Goal: Check status: Check status

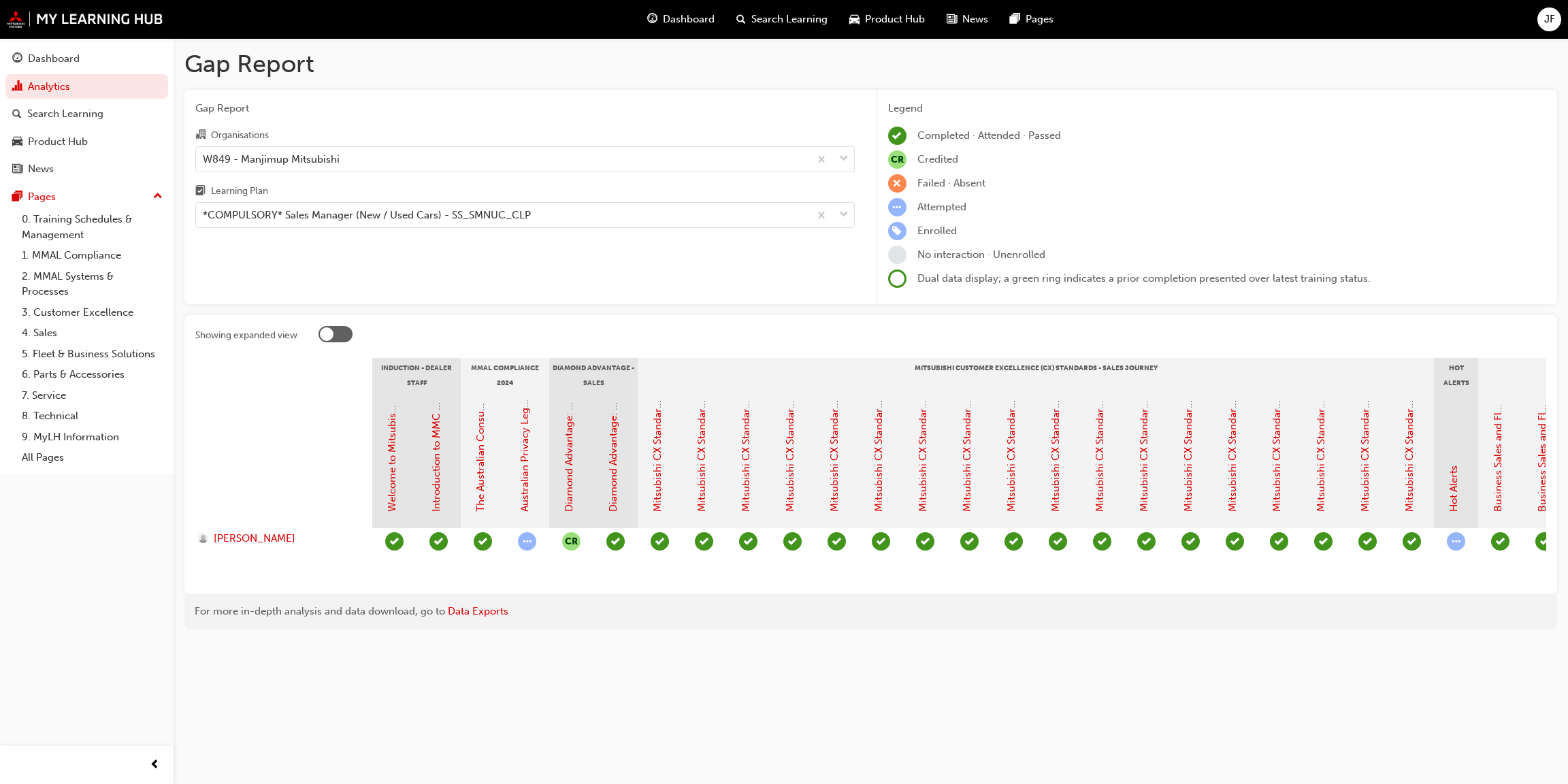
scroll to position [0, 1656]
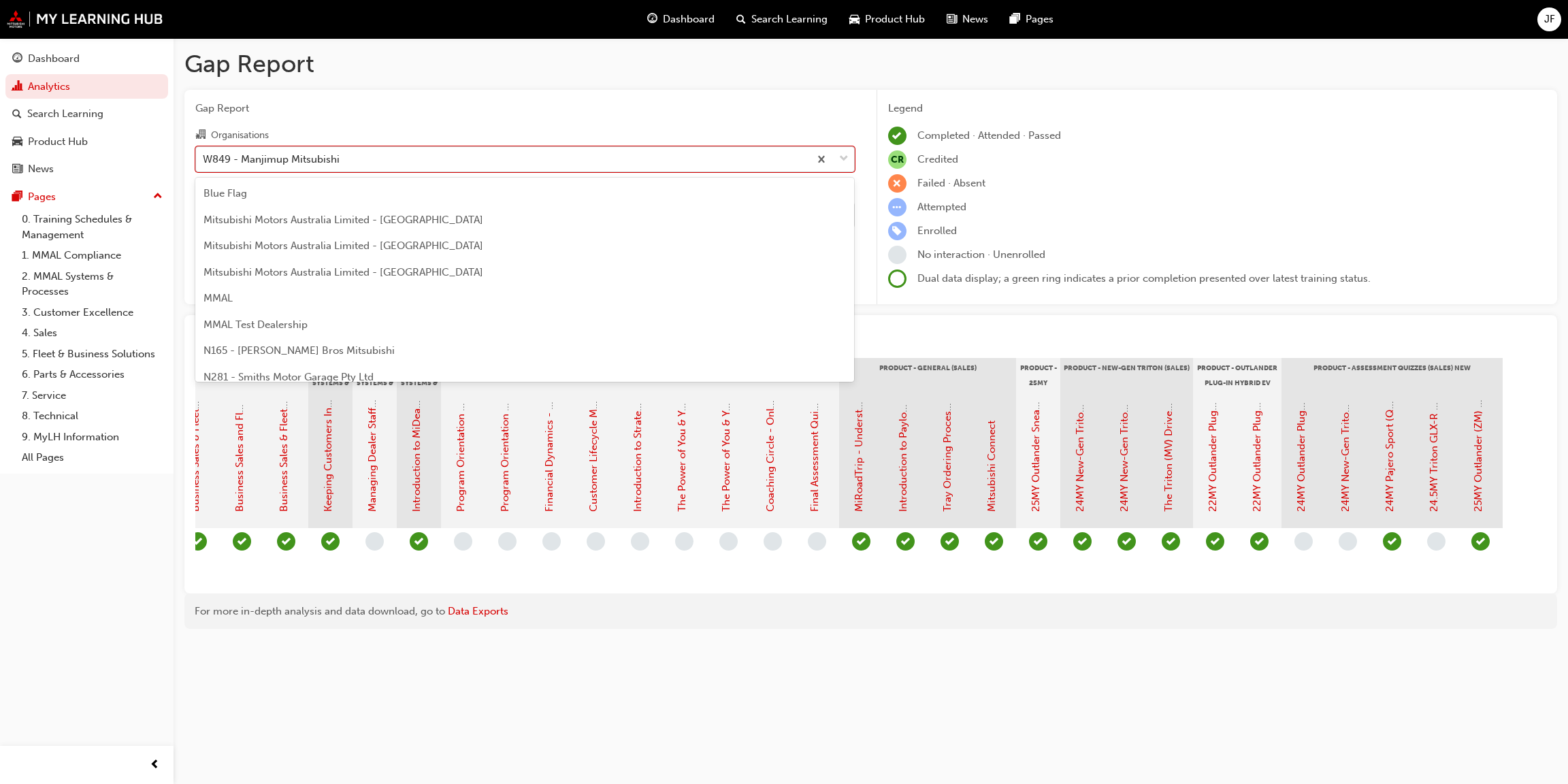
click at [839, 154] on span "down-icon" at bounding box center [844, 159] width 9 height 18
click at [204, 154] on input "Organisations option W849 - Manjimup Mitsubishi, selected. option W849 - Manjim…" at bounding box center [203, 158] width 1 height 11
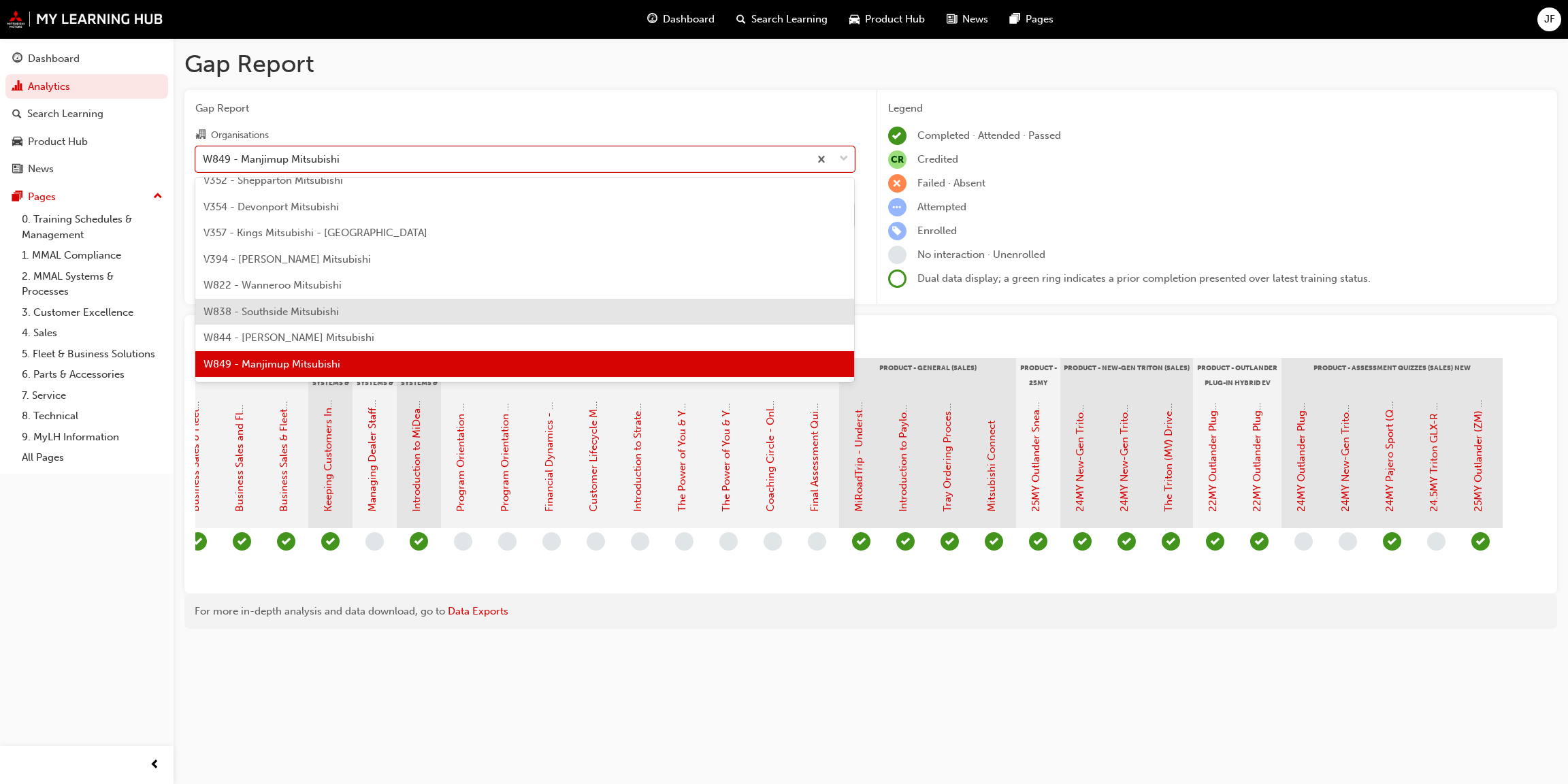
scroll to position [4828, 0]
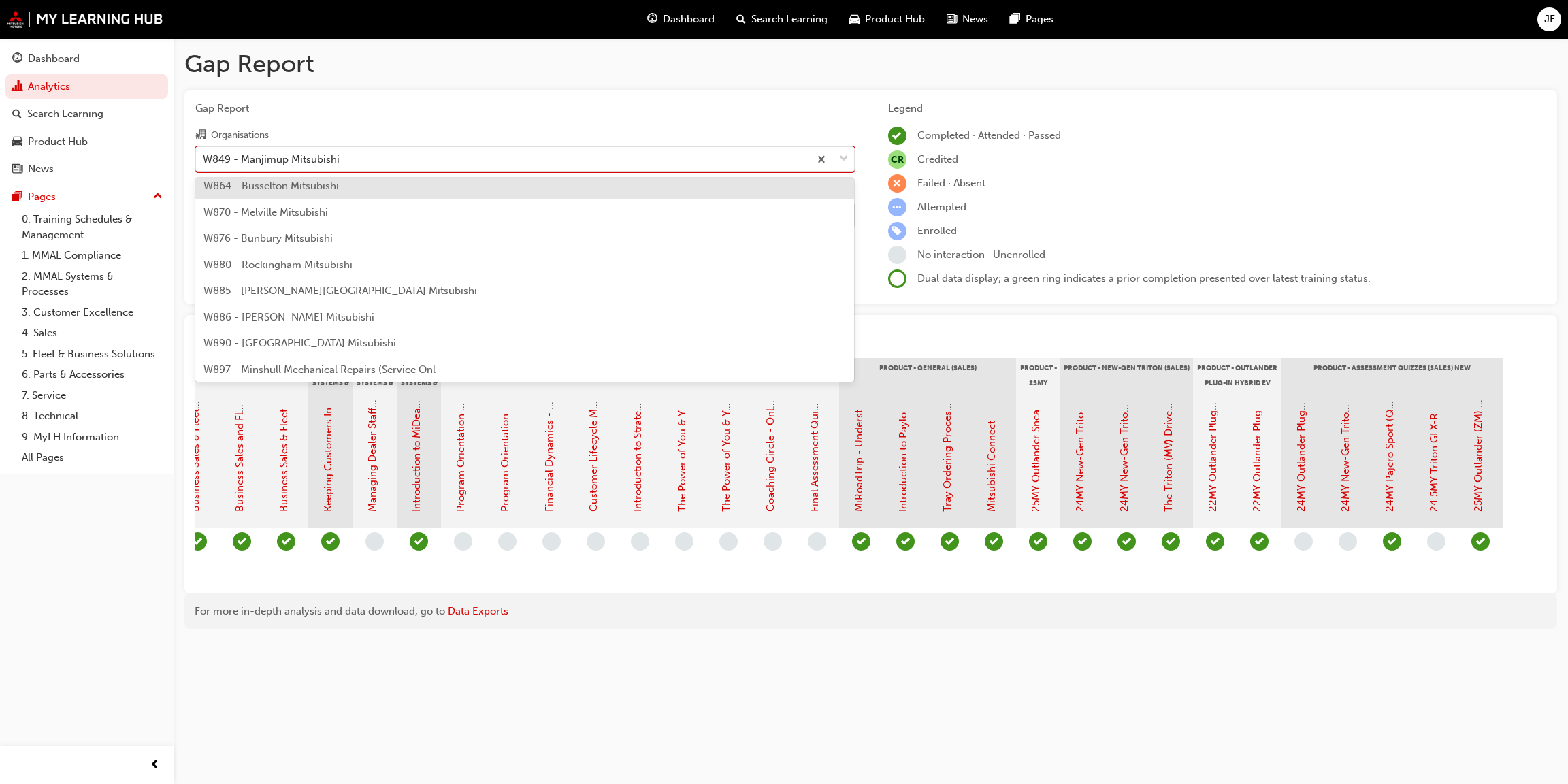
click at [303, 182] on span "W864 - Busselton Mitsubishi" at bounding box center [271, 185] width 135 height 12
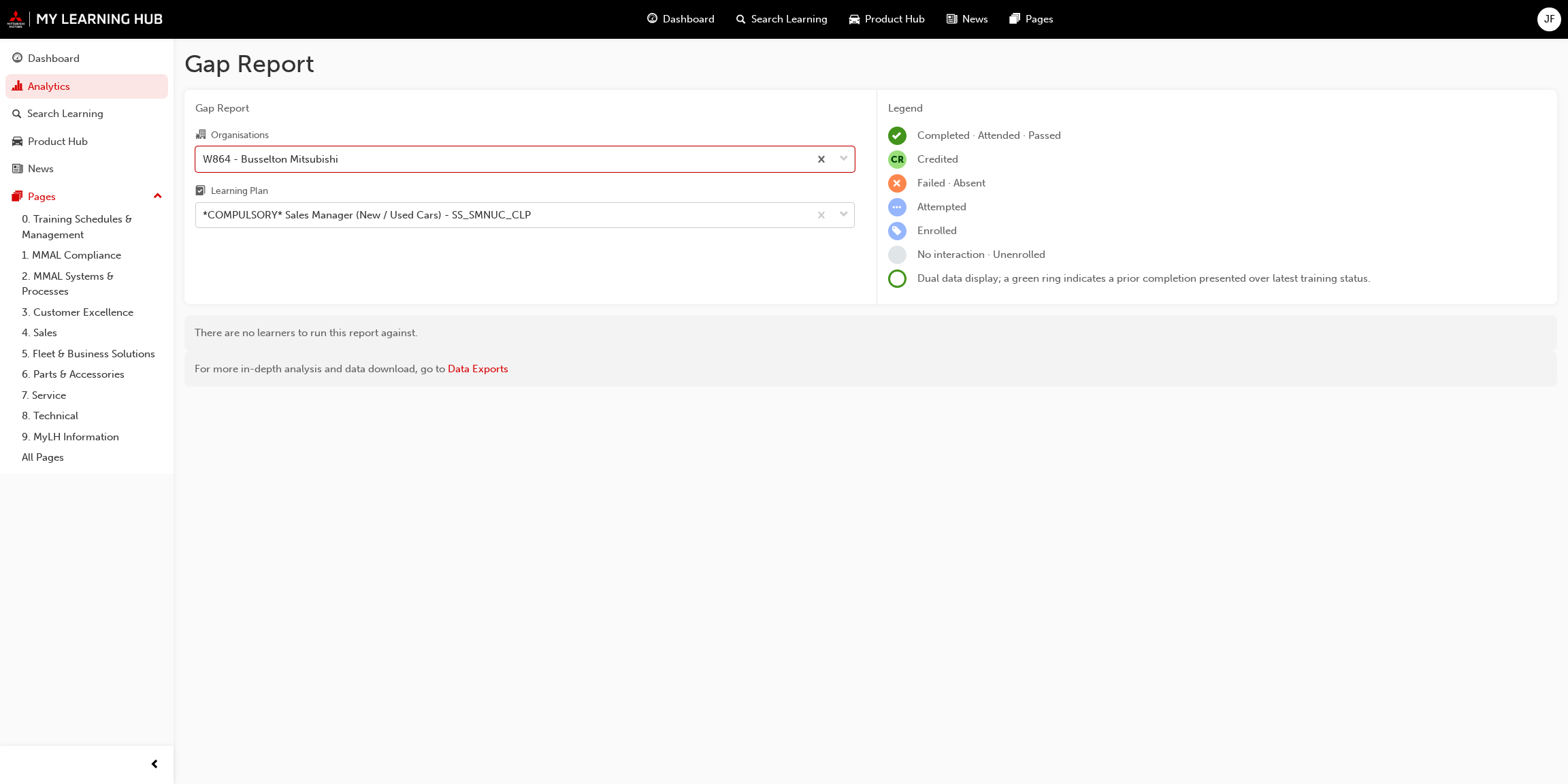
click at [841, 214] on span "down-icon" at bounding box center [844, 215] width 9 height 18
click at [204, 214] on input "Learning Plan *COMPULSORY* Sales Manager (New / Used Cars) - SS_SMNUC_CLP" at bounding box center [203, 214] width 1 height 11
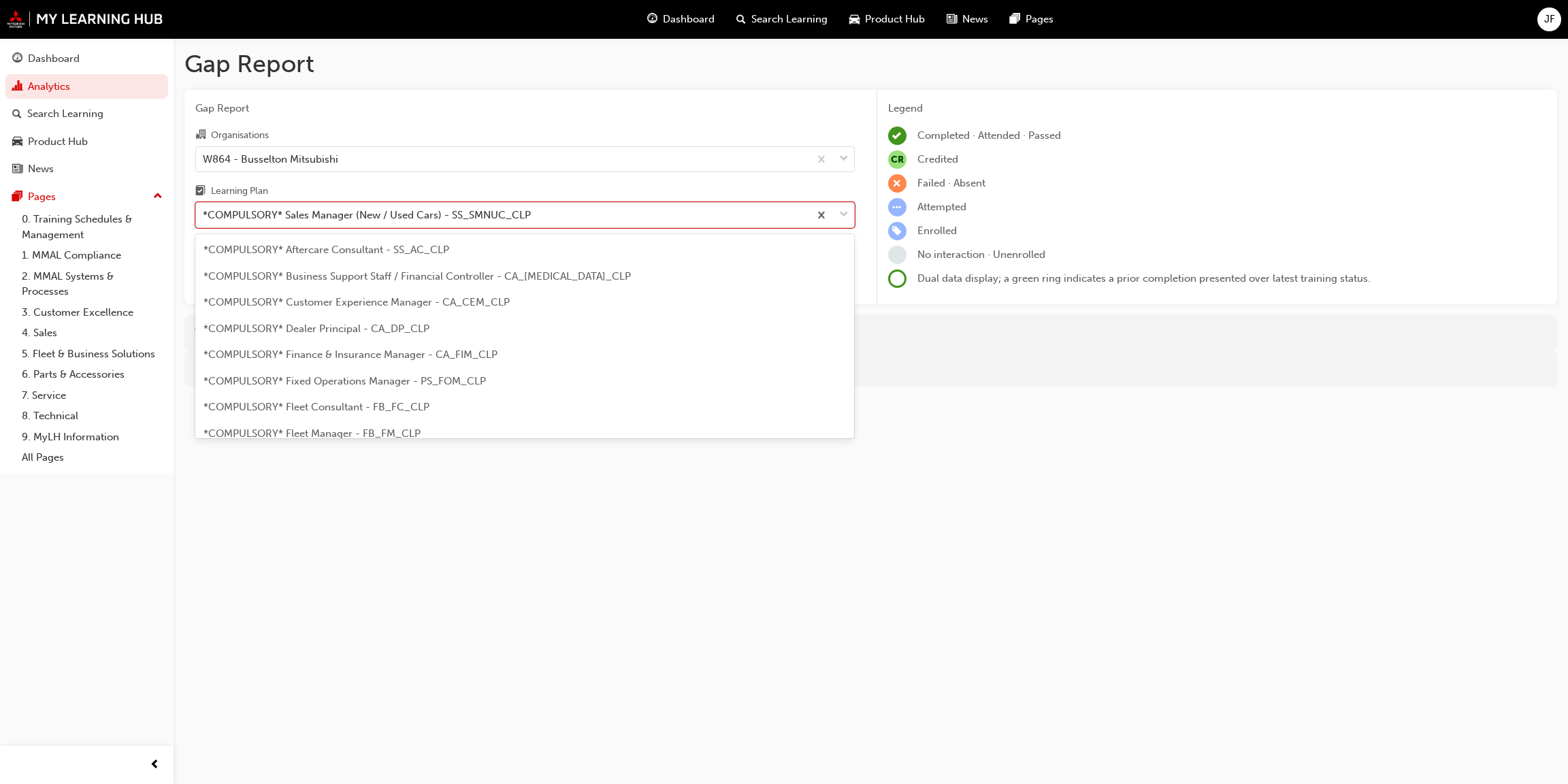
scroll to position [278, 0]
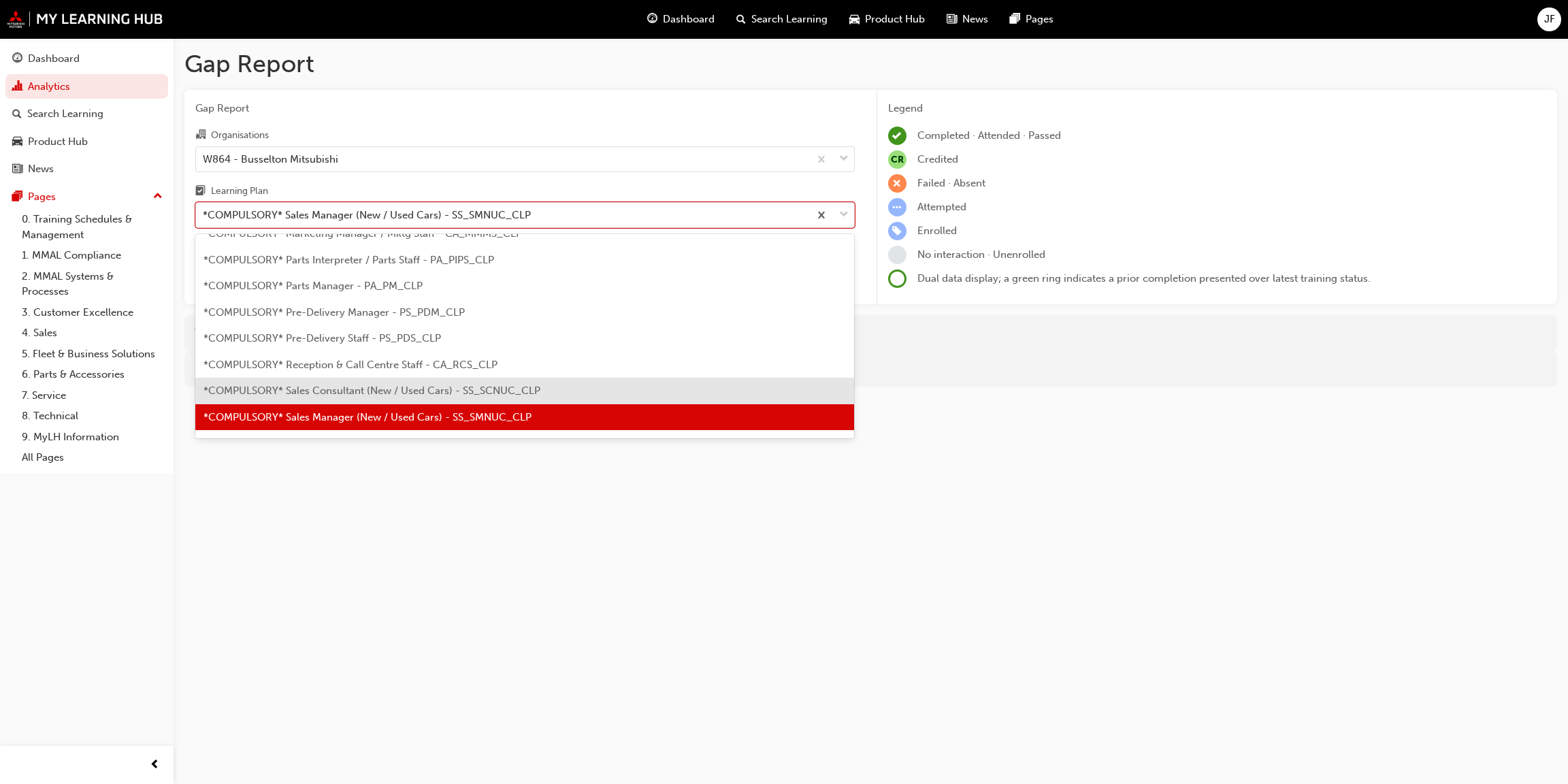
click at [368, 392] on span "*COMPULSORY* Sales Consultant (New / Used Cars) - SS_SCNUC_CLP" at bounding box center [372, 390] width 337 height 12
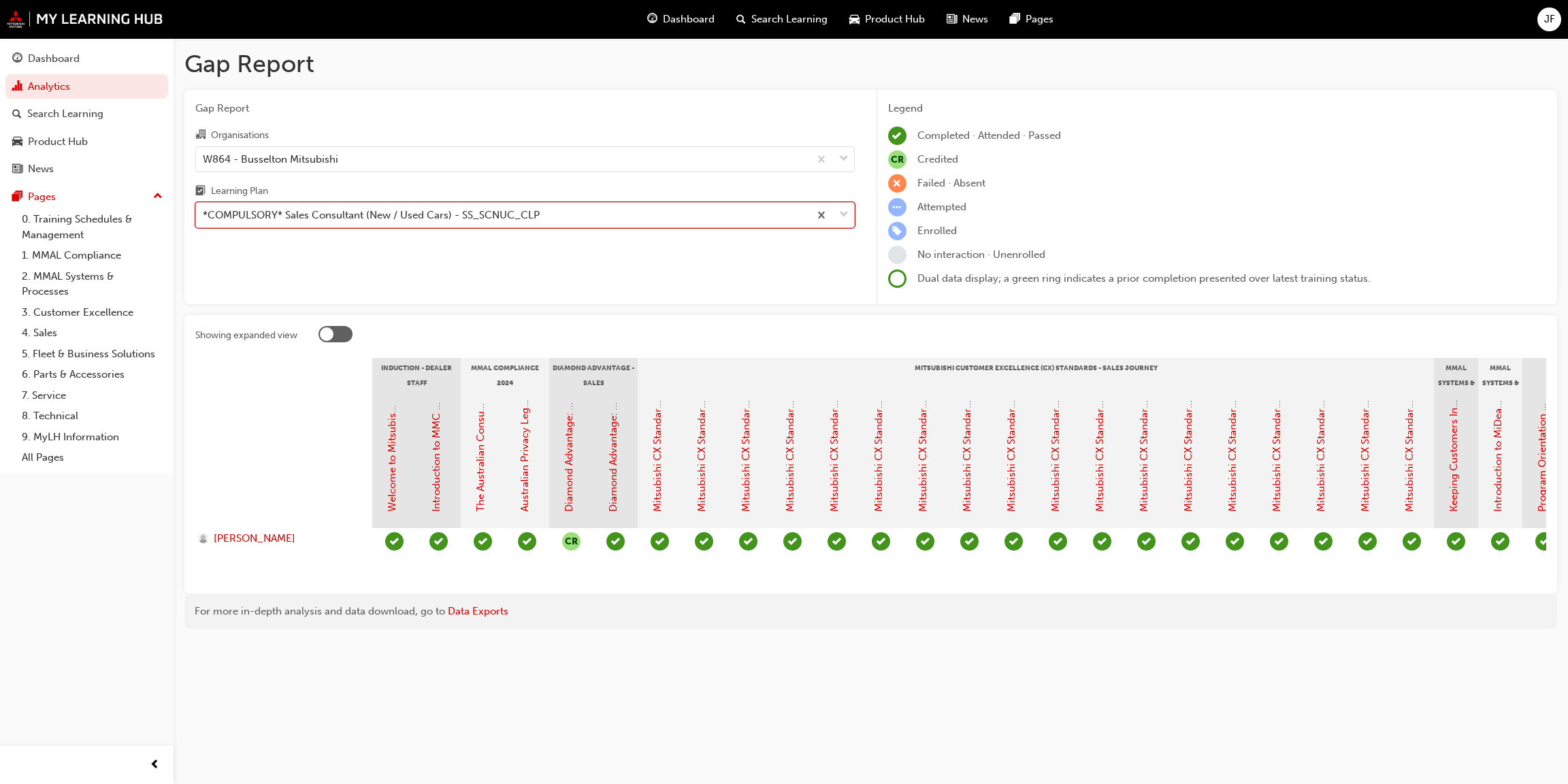
click at [839, 217] on span "down-icon" at bounding box center [844, 215] width 9 height 18
click at [204, 217] on input "Learning Plan option *COMPULSORY* Sales Consultant (New / Used Cars) - SS_SCNUC…" at bounding box center [203, 214] width 1 height 11
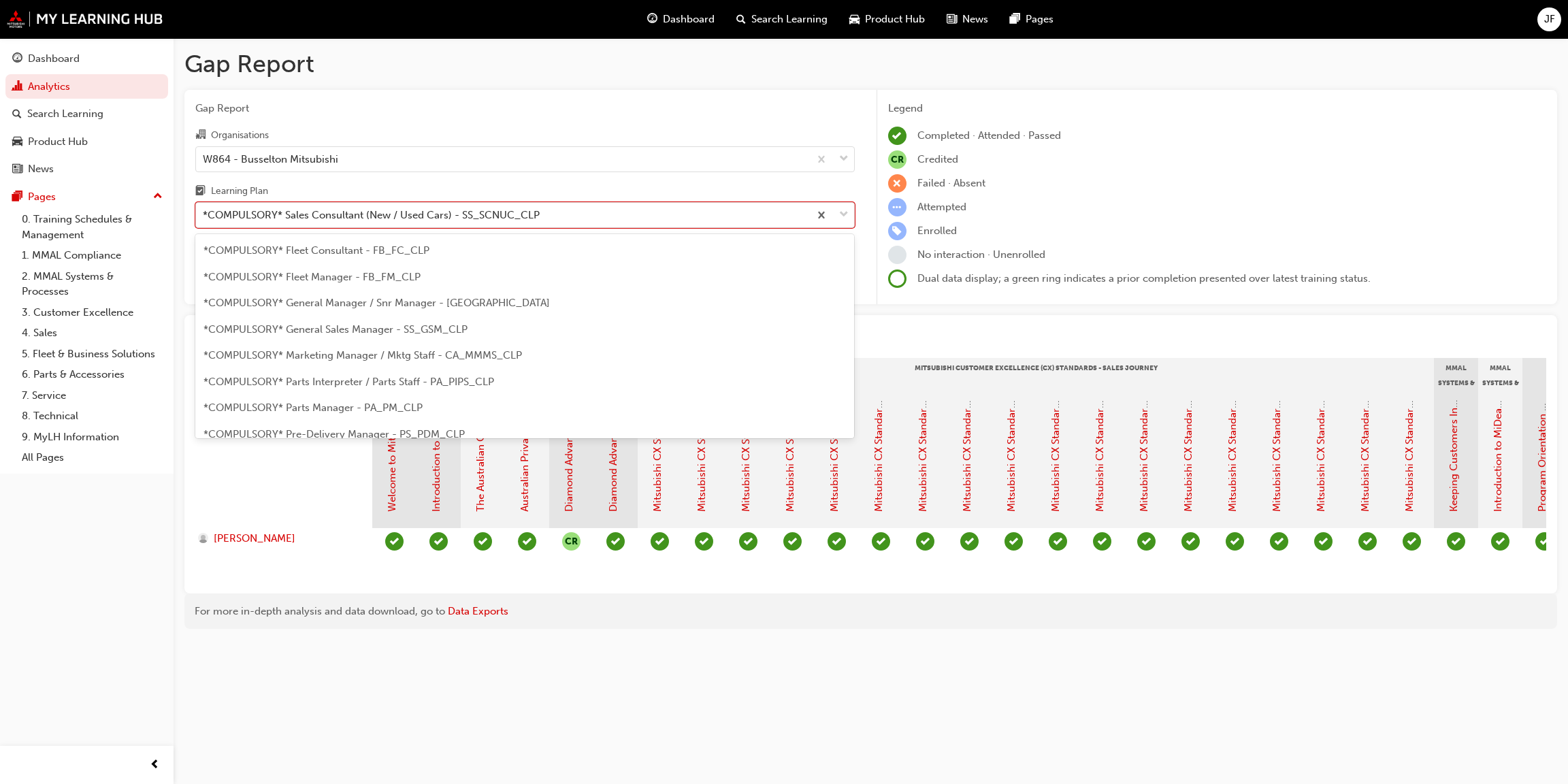
scroll to position [48, 0]
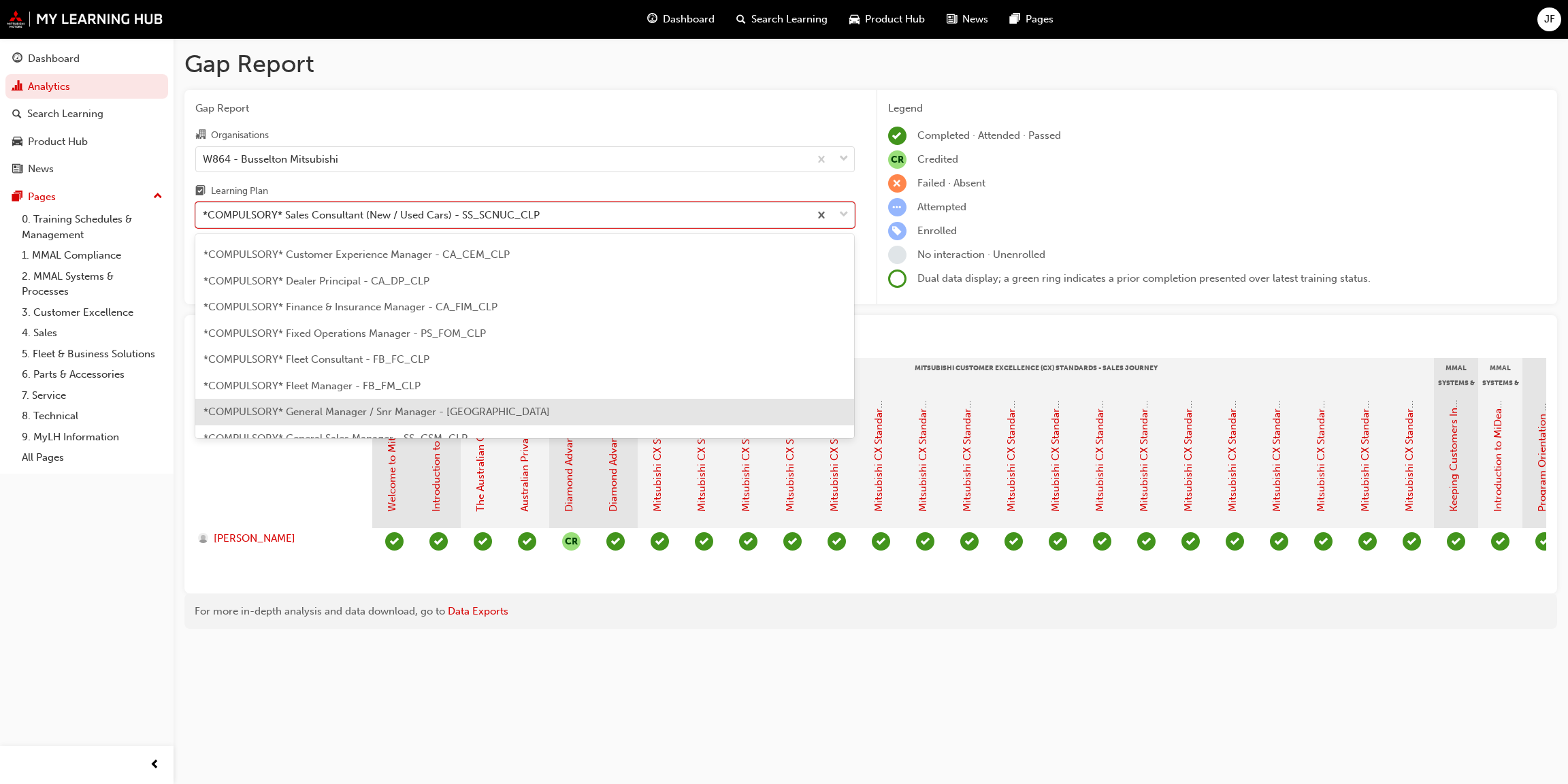
click at [313, 409] on span "*COMPULSORY* General Manager / Snr Manager - [GEOGRAPHIC_DATA]" at bounding box center [377, 411] width 346 height 12
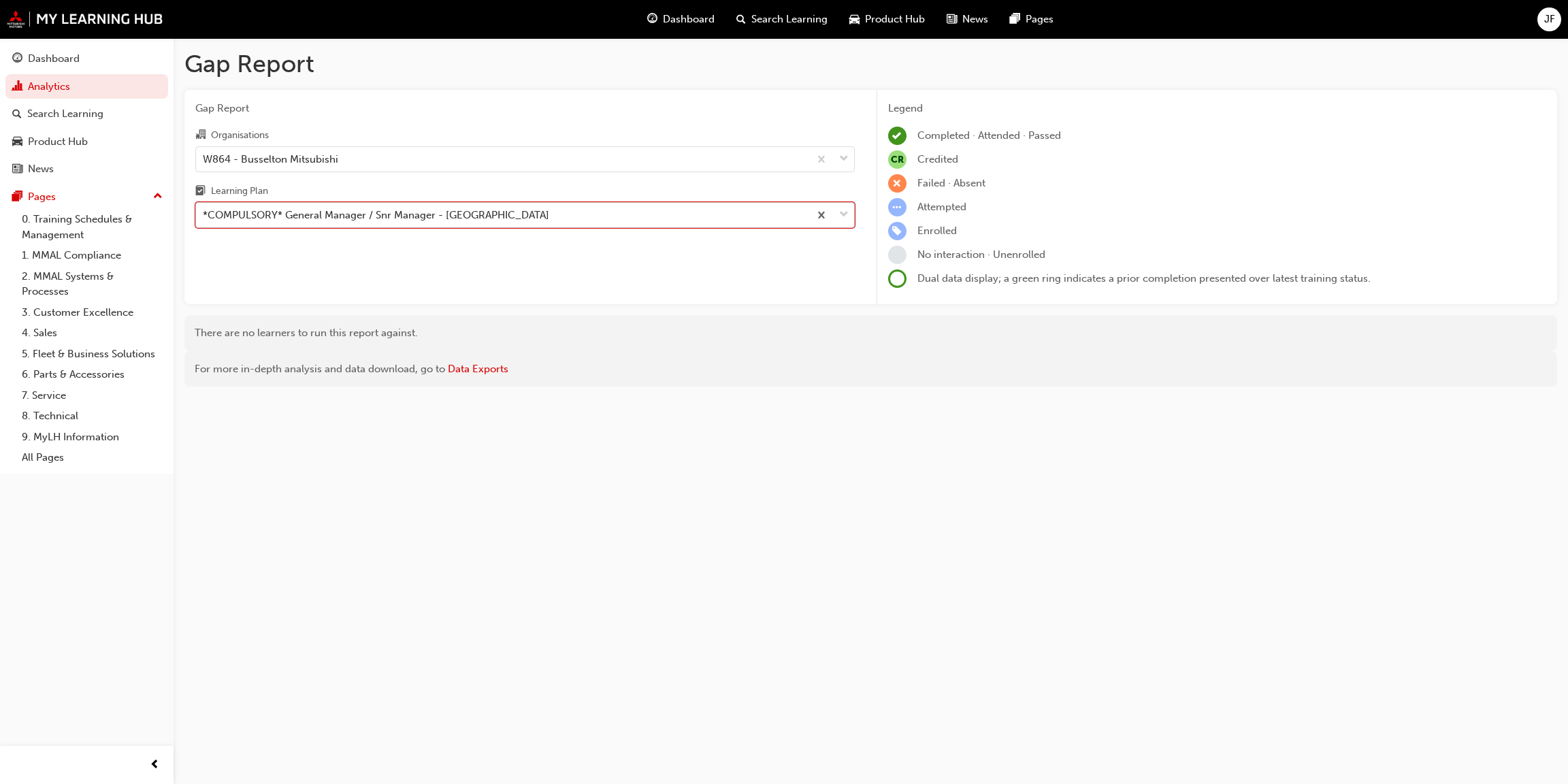
click at [841, 215] on span "down-icon" at bounding box center [844, 215] width 9 height 18
click at [204, 215] on input "Learning Plan option *COMPULSORY* General Manager / Snr Manager - [GEOGRAPHIC_D…" at bounding box center [203, 214] width 1 height 11
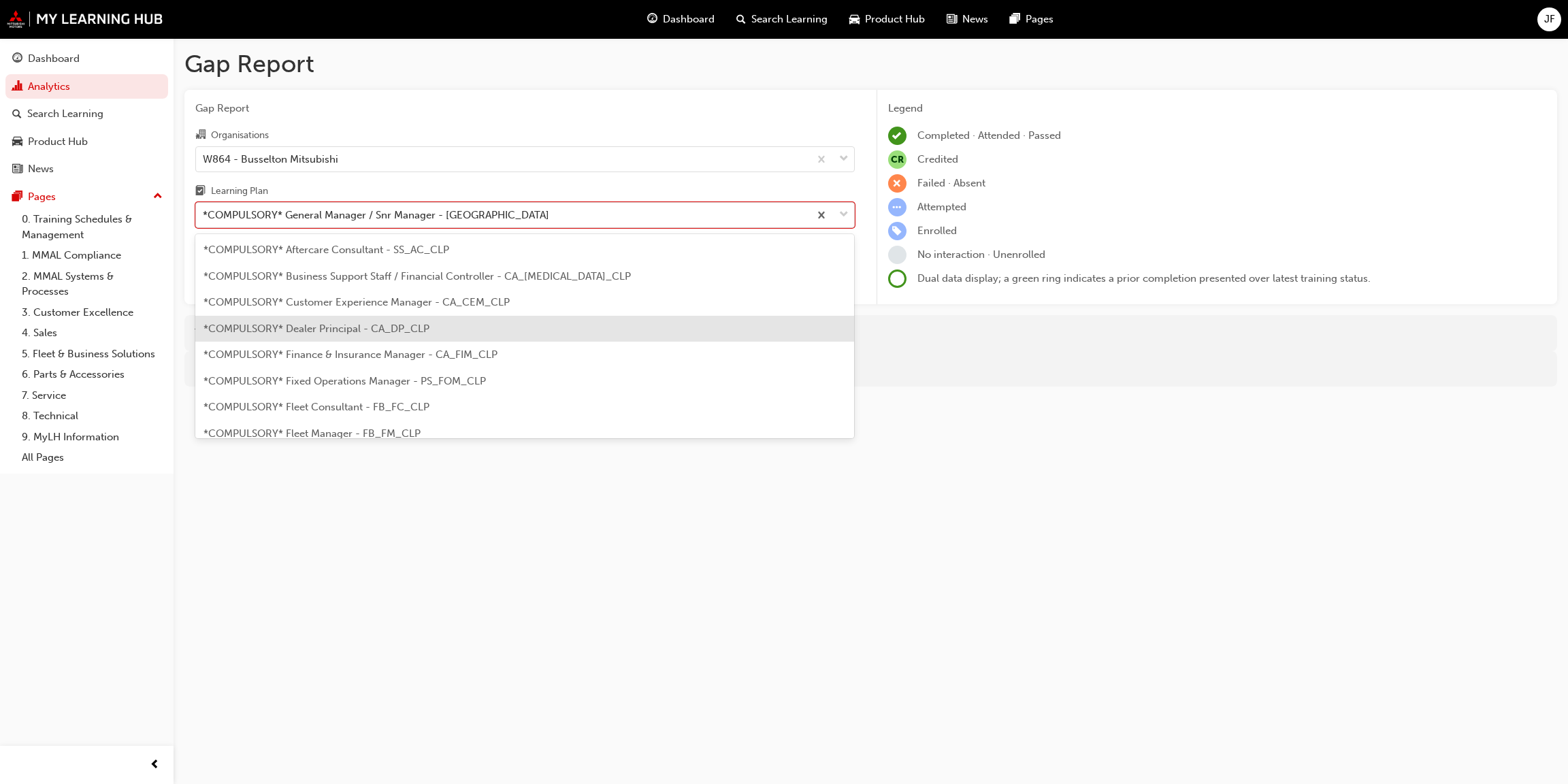
click at [305, 332] on span "*COMPULSORY* Dealer Principal - CA_DP_CLP" at bounding box center [316, 329] width 226 height 12
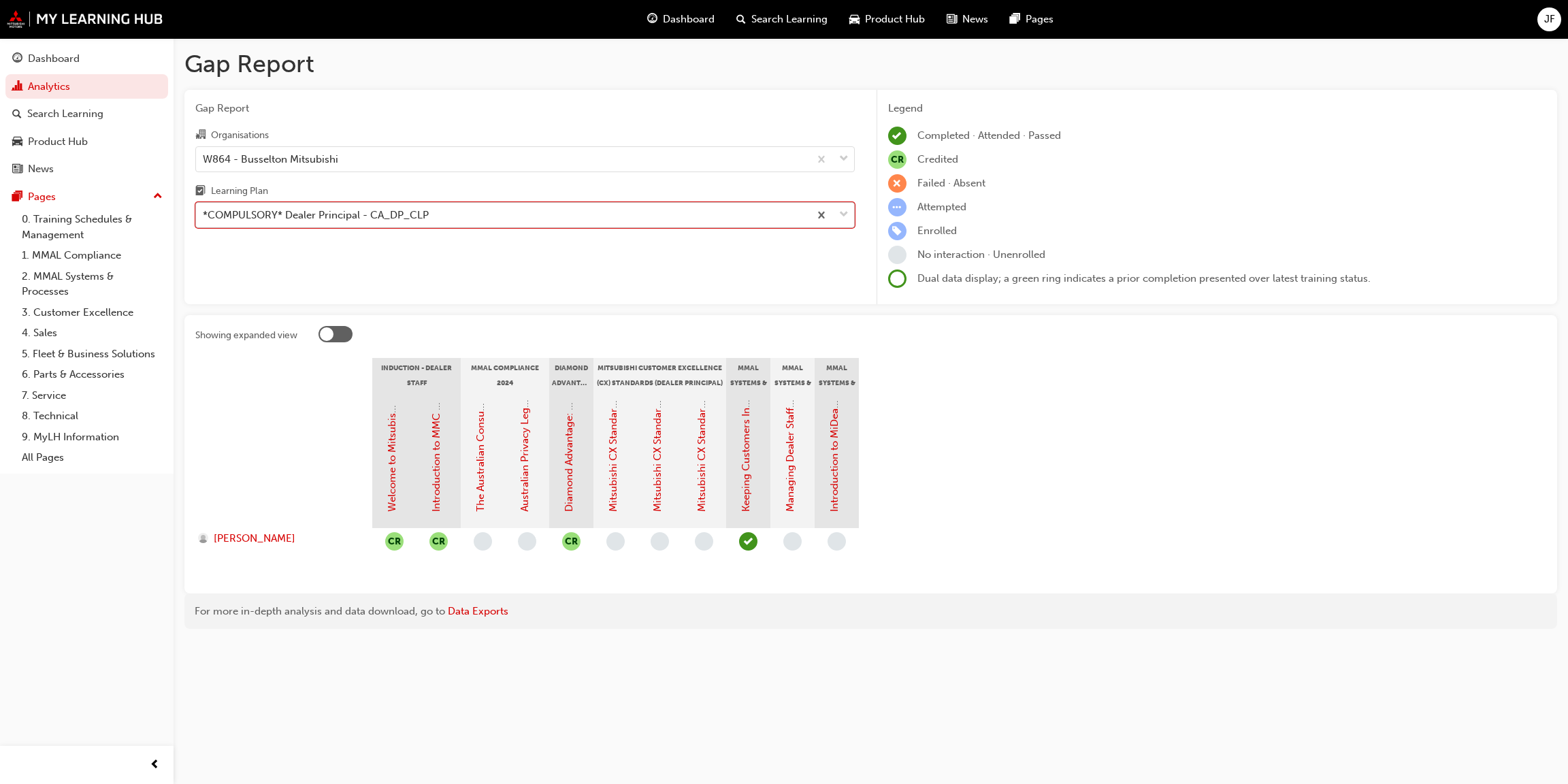
click at [846, 213] on span "down-icon" at bounding box center [844, 215] width 9 height 18
click at [204, 213] on input "Learning Plan option *COMPULSORY* Dealer Principal - CA_DP_CLP, selected. 0 res…" at bounding box center [203, 214] width 1 height 11
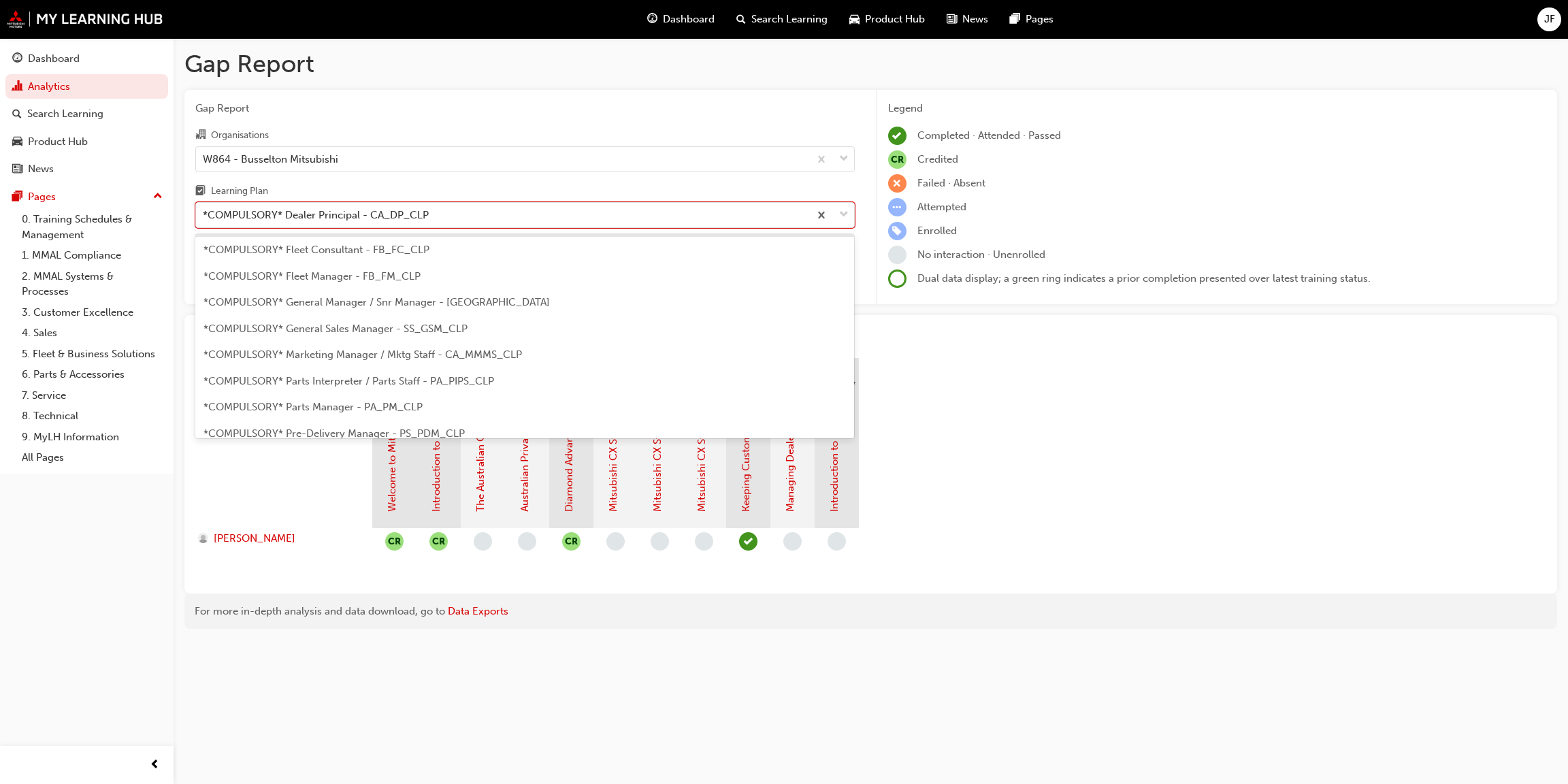
scroll to position [204, 0]
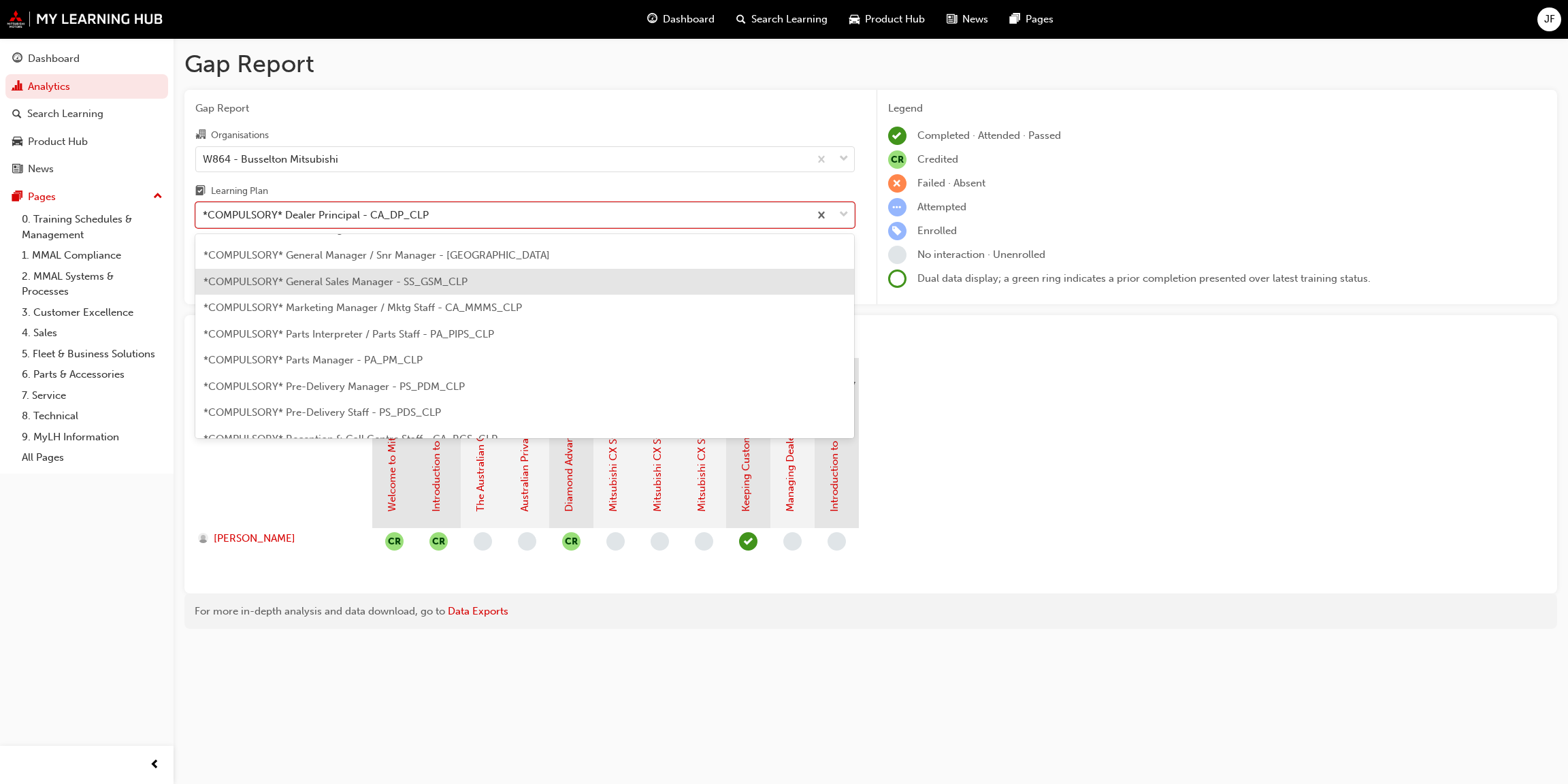
click at [344, 277] on span "*COMPULSORY* General Sales Manager - SS_GSM_CLP" at bounding box center [335, 282] width 264 height 12
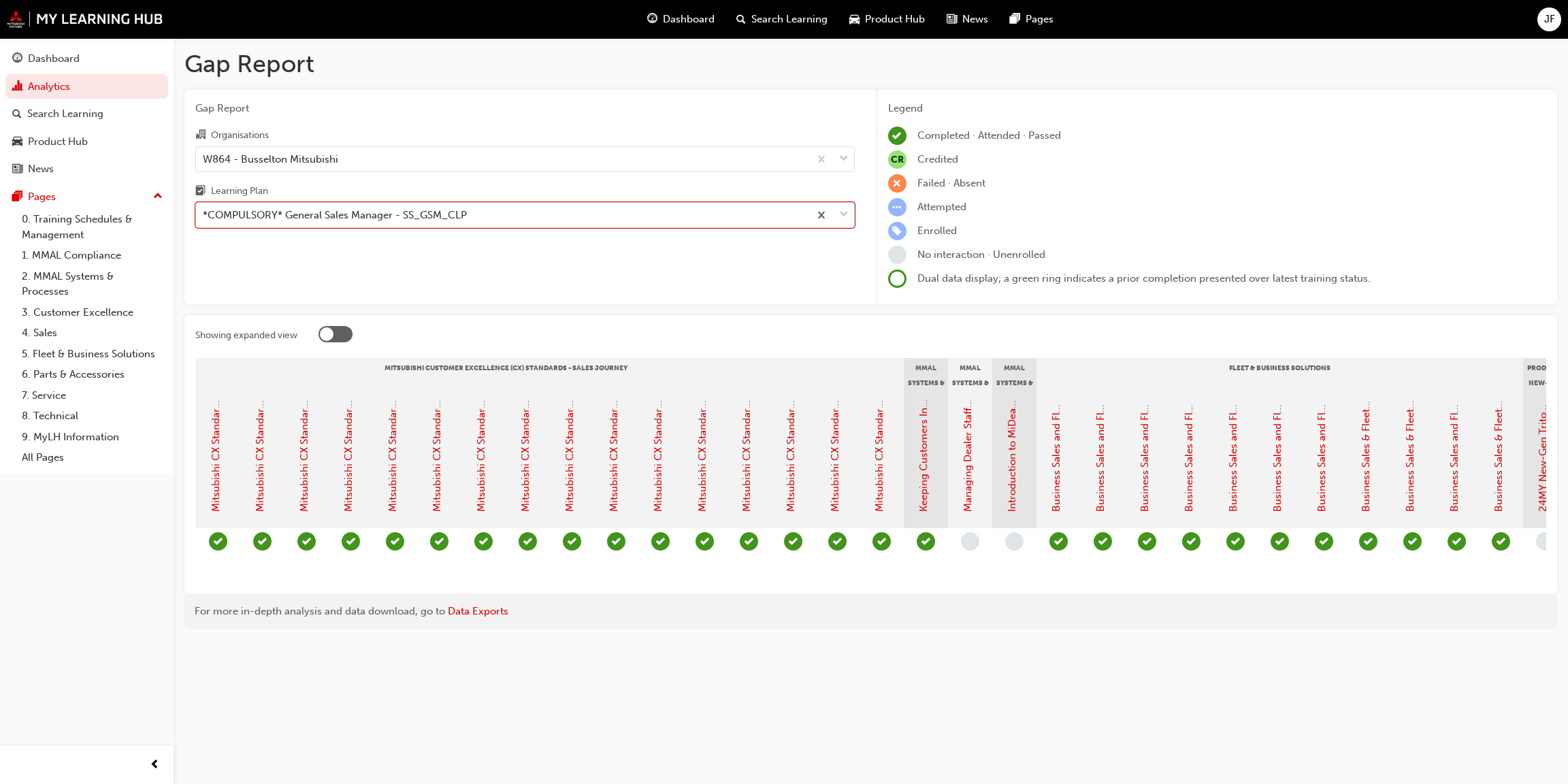
scroll to position [0, 594]
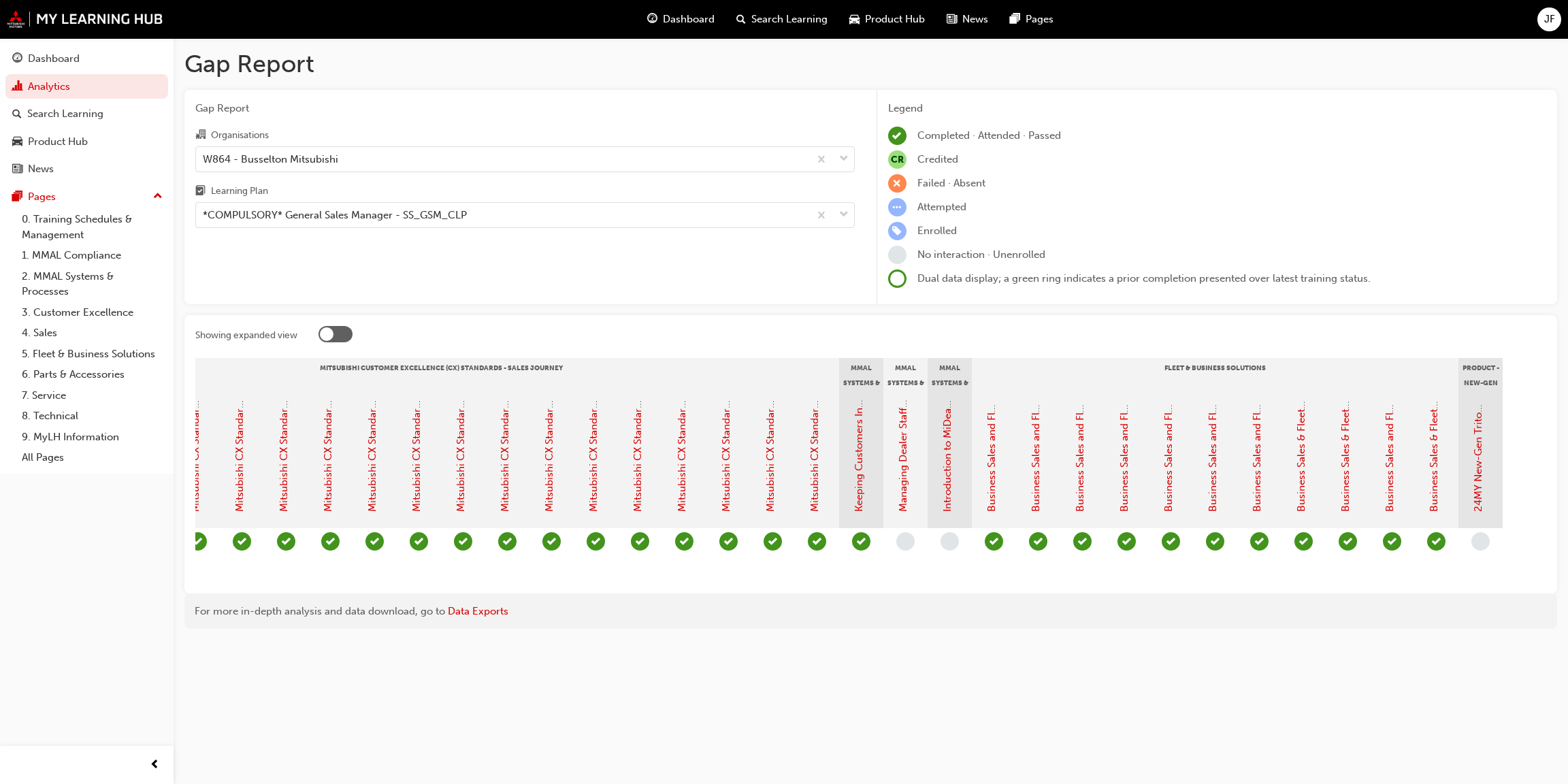
click at [1566, 589] on div "Gap Report Gap Report Organisations W864 - Busselton Mitsubishi Learning Plan *…" at bounding box center [870, 345] width 1394 height 612
click at [1138, 576] on div "CR CR CR" at bounding box center [662, 555] width 1769 height 54
